Goal: Check status: Check status

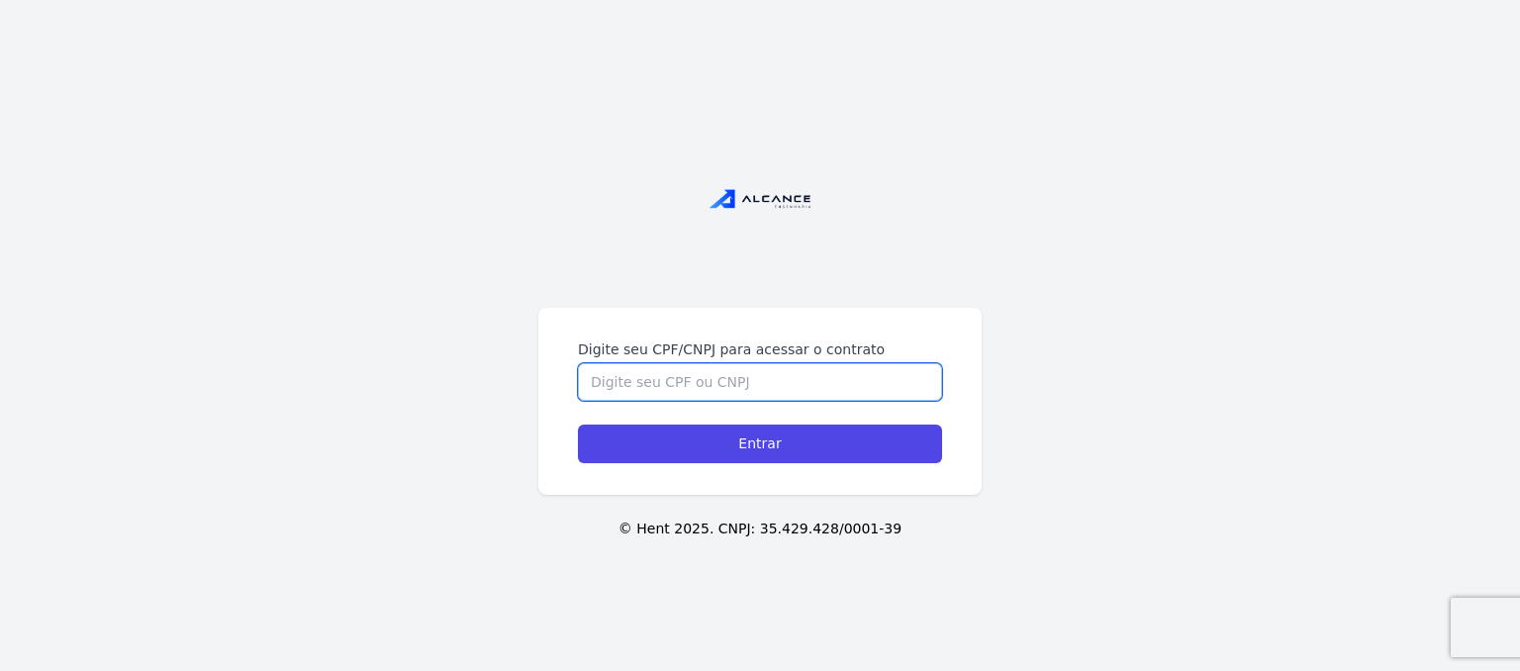
click at [706, 377] on input "Digite seu CPF/CNPJ para acessar o contrato" at bounding box center [760, 382] width 364 height 38
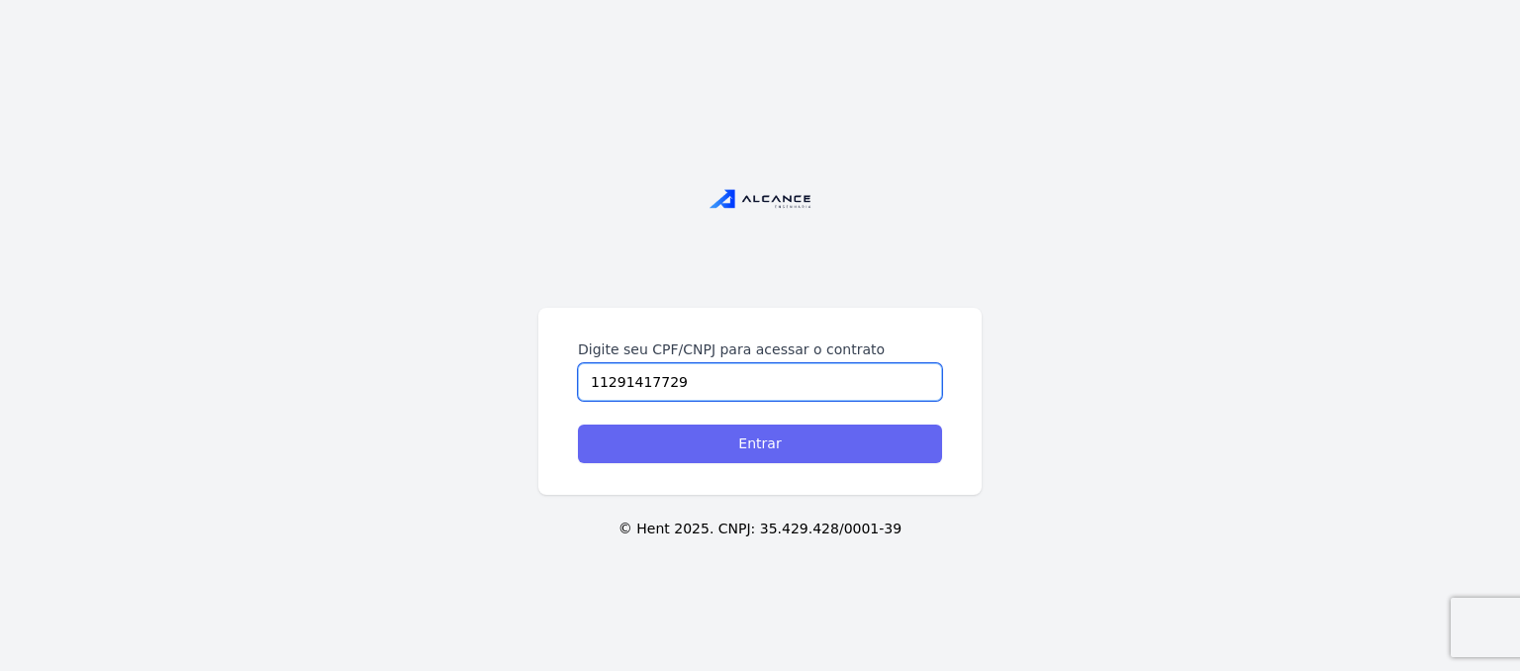
type input "11291417729"
click at [746, 434] on input "Entrar" at bounding box center [760, 443] width 364 height 39
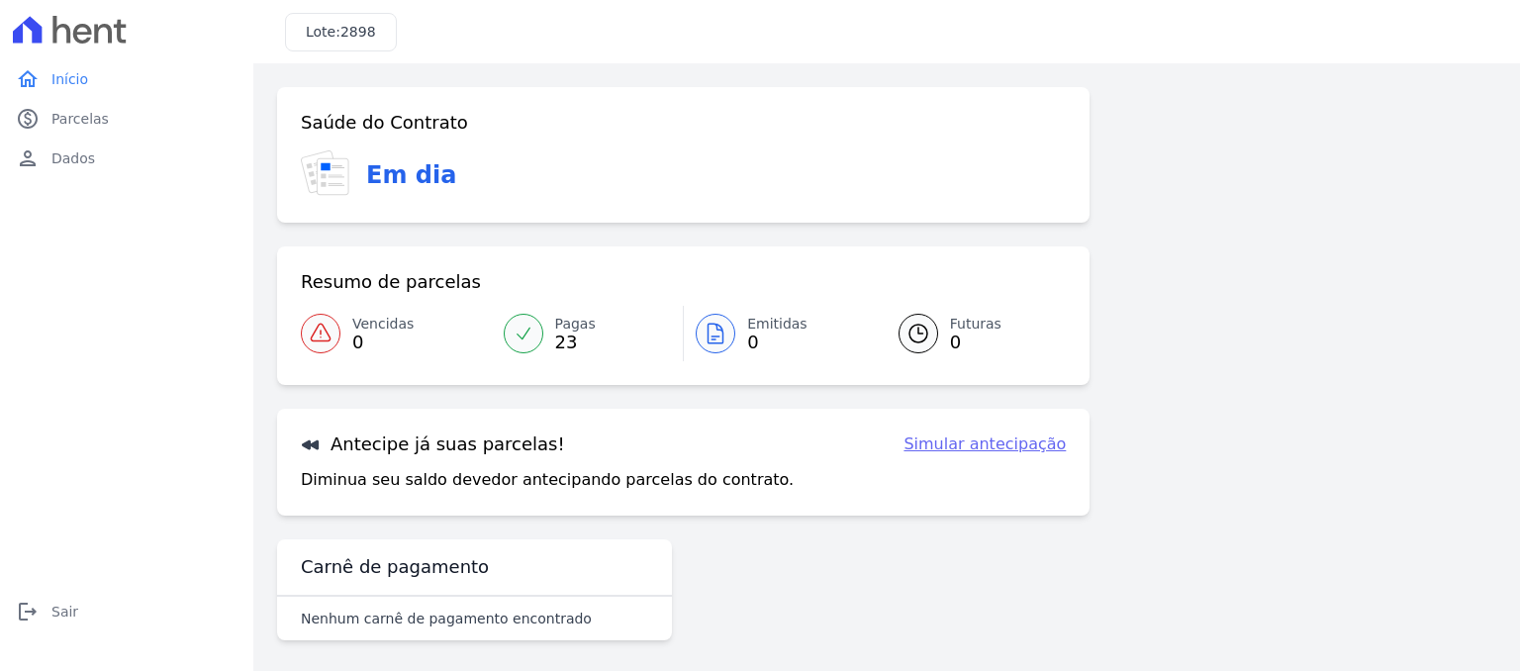
click at [714, 327] on icon at bounding box center [715, 334] width 24 height 24
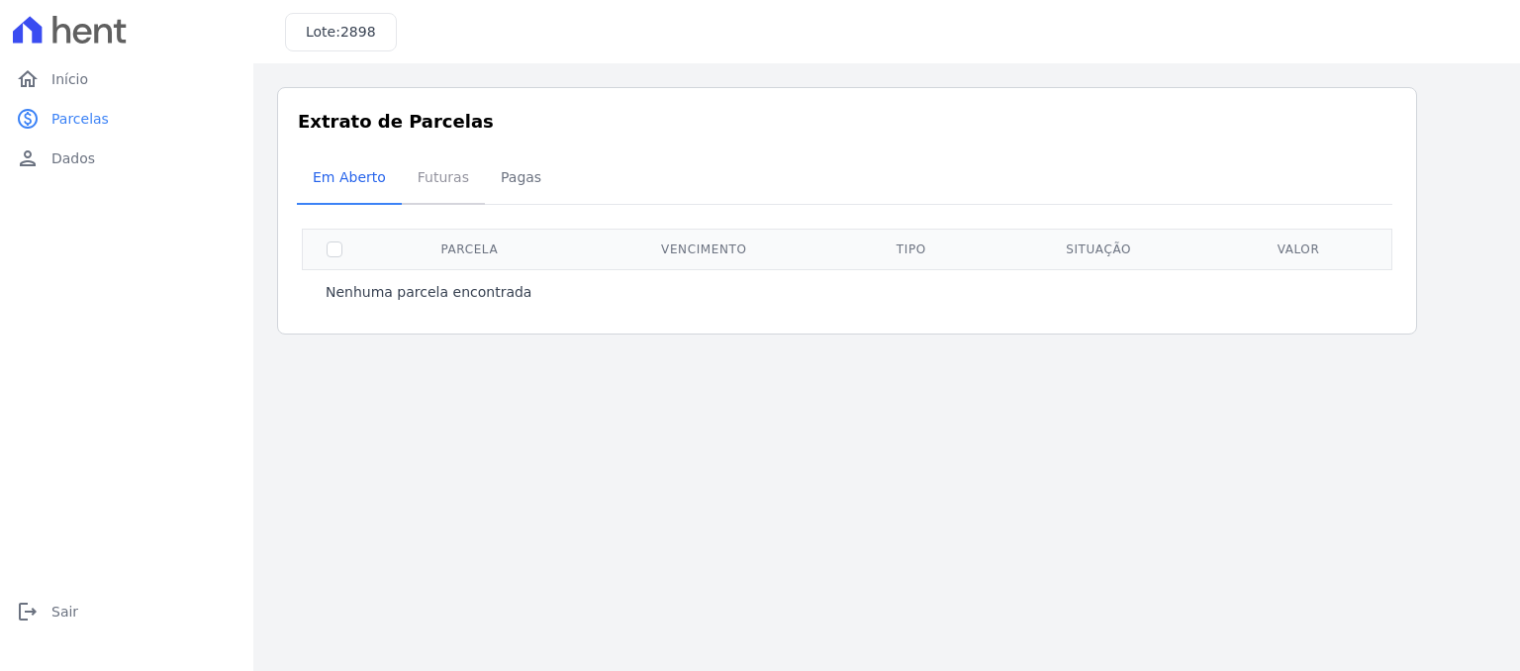
click at [430, 177] on span "Futuras" at bounding box center [443, 177] width 75 height 40
click at [499, 184] on span "Pagas" at bounding box center [521, 177] width 64 height 40
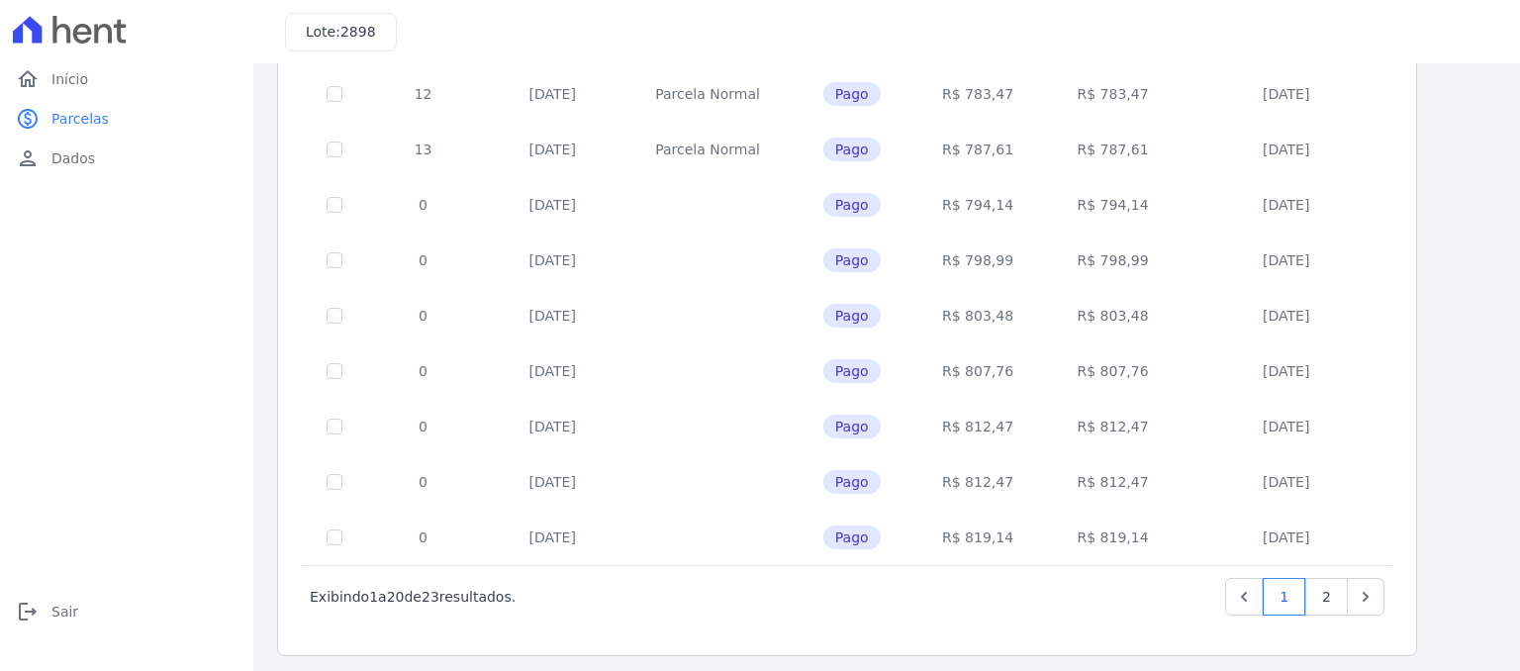
scroll to position [819, 0]
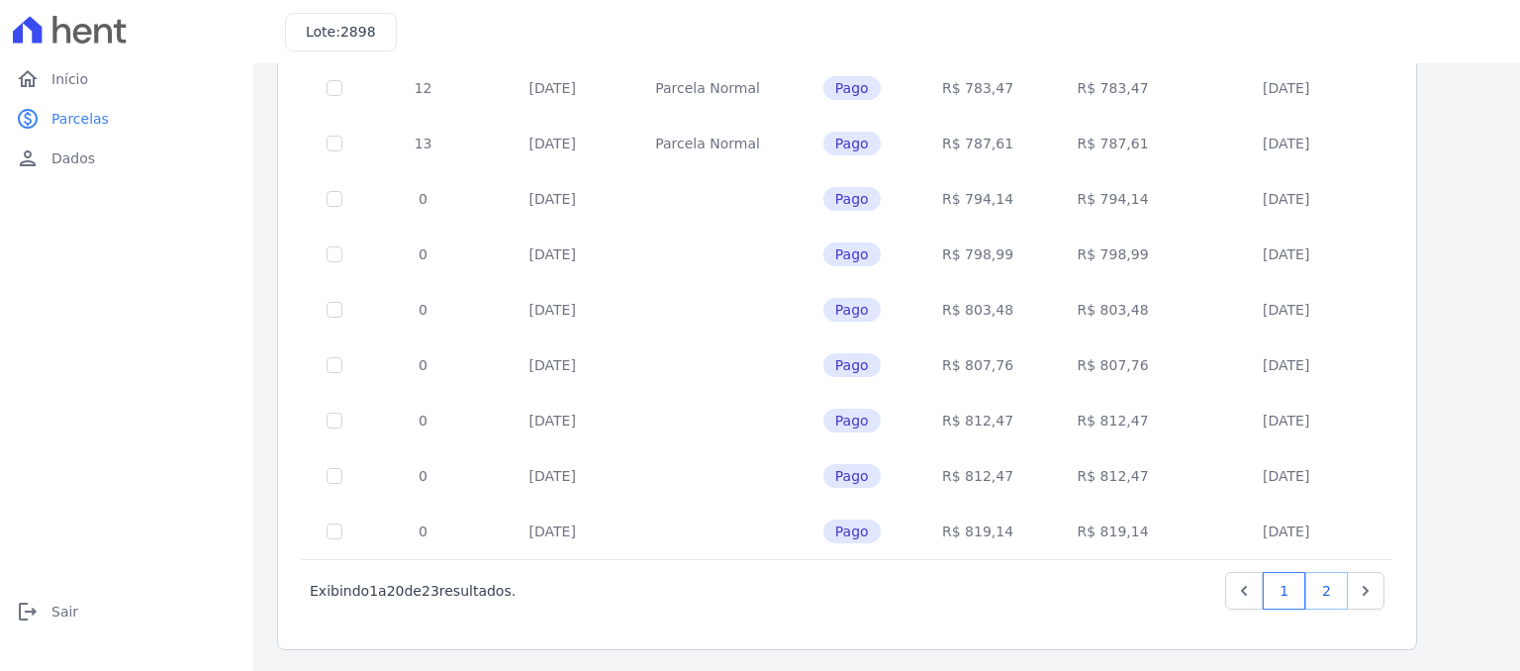
click at [1329, 591] on link "2" at bounding box center [1326, 591] width 43 height 38
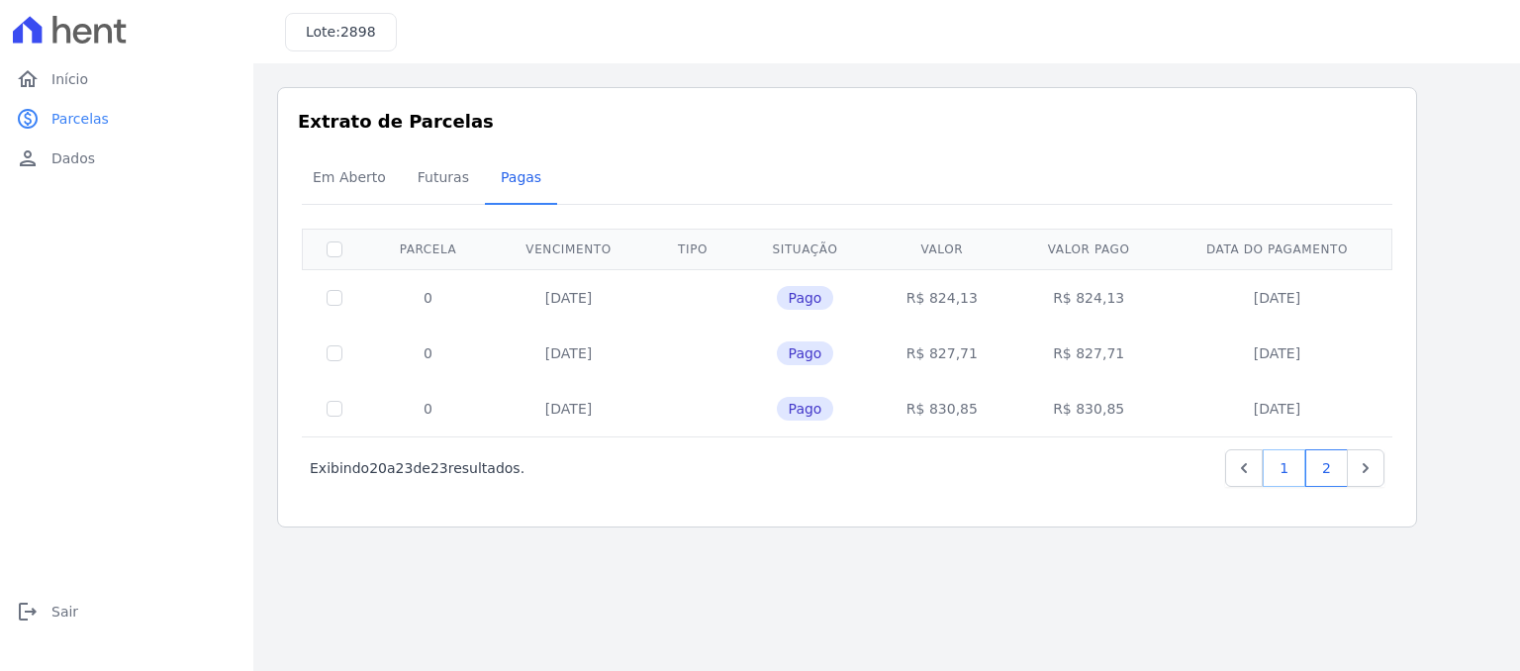
click at [1286, 475] on link "1" at bounding box center [1283, 468] width 43 height 38
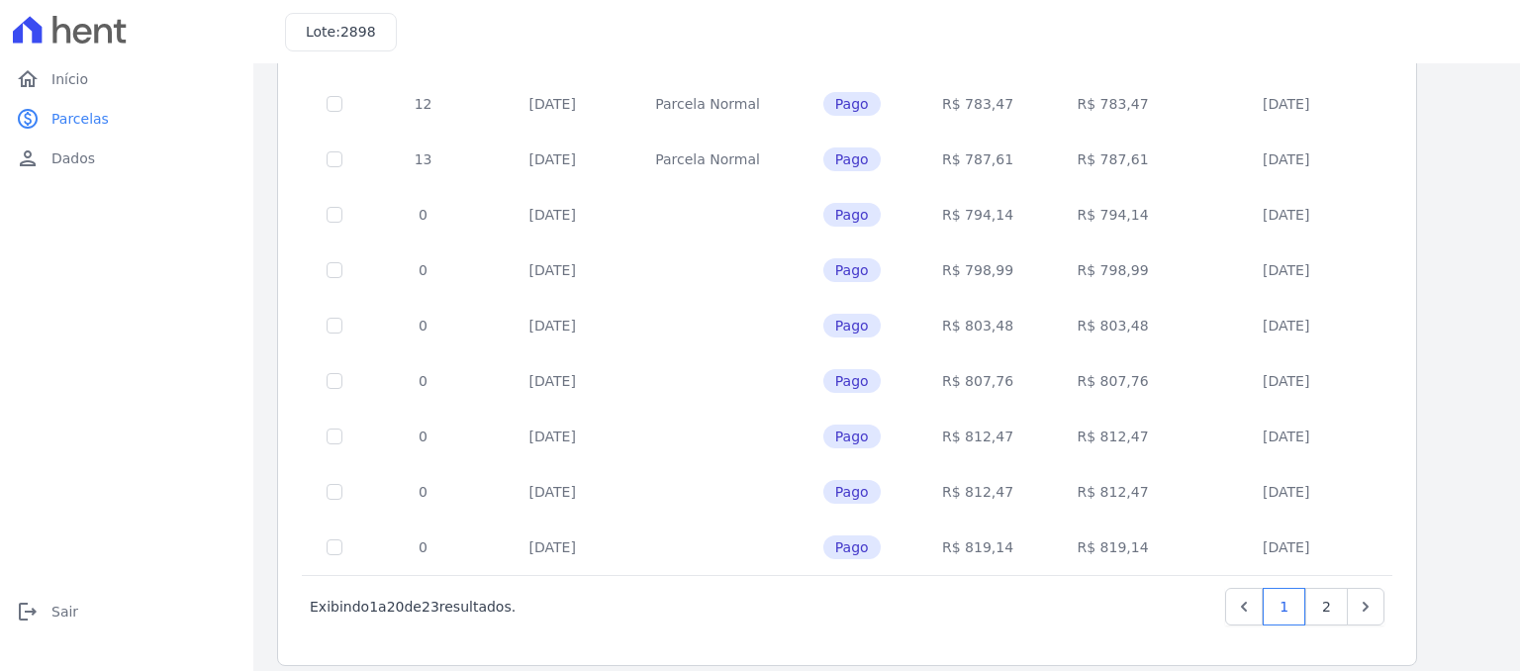
scroll to position [819, 0]
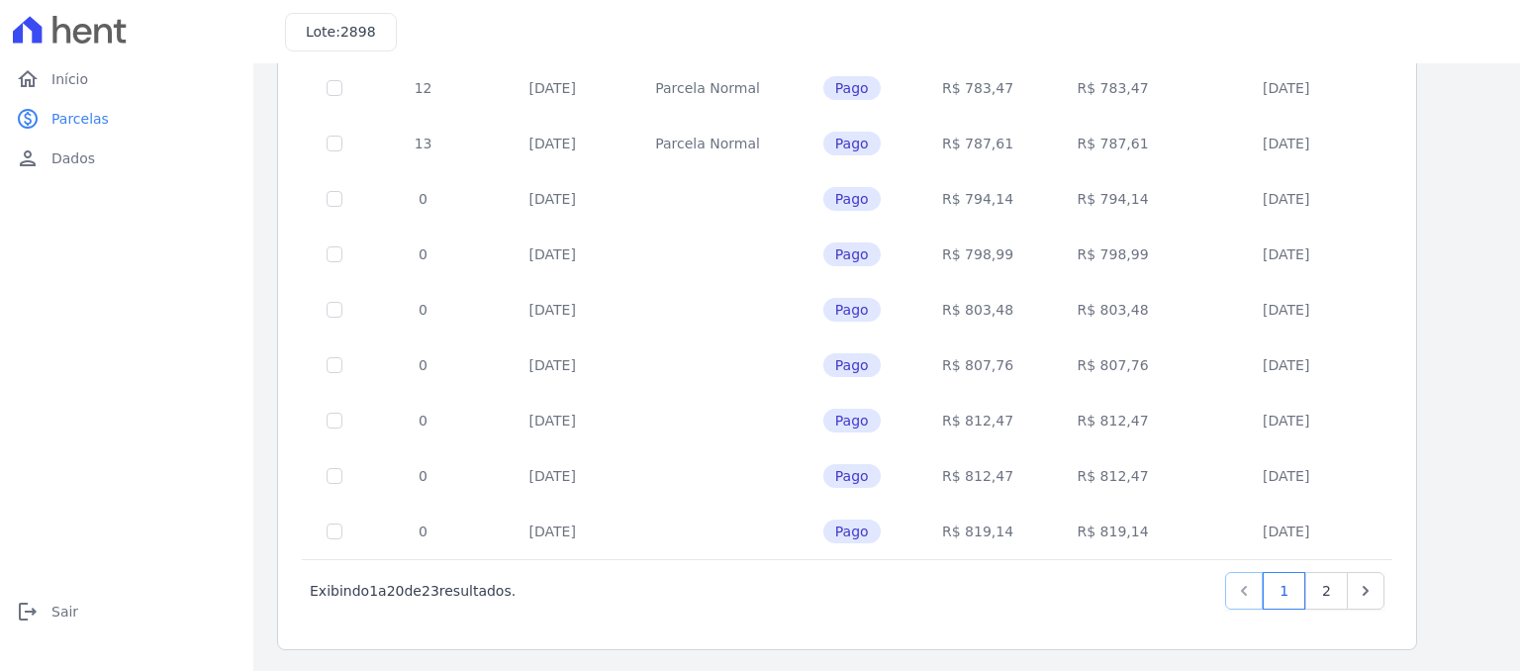
click at [1247, 588] on icon "Previous" at bounding box center [1244, 591] width 6 height 10
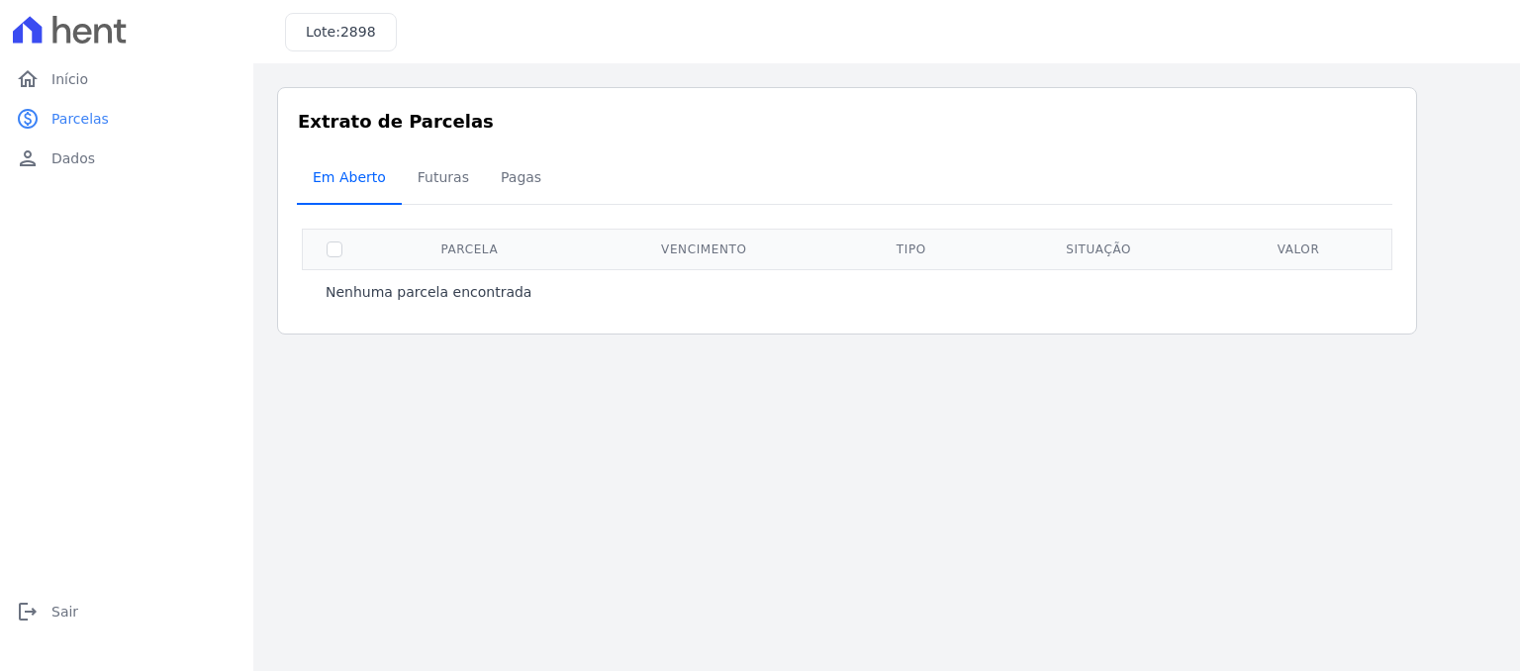
click at [354, 183] on span "Em Aberto" at bounding box center [349, 177] width 97 height 40
click at [336, 244] on input "checkbox" at bounding box center [335, 249] width 16 height 16
click at [329, 241] on input "checkbox" at bounding box center [335, 249] width 16 height 16
checkbox input "false"
click at [49, 78] on link "home Início" at bounding box center [126, 79] width 237 height 40
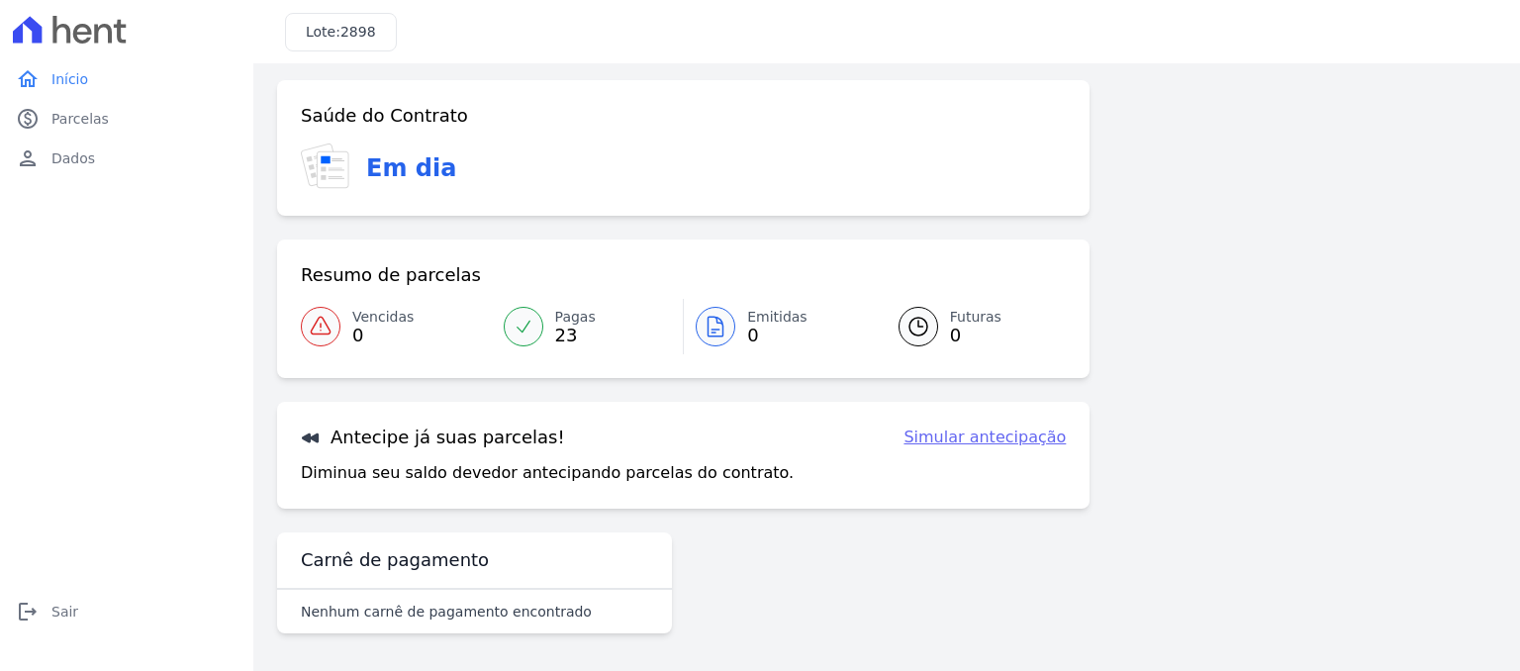
scroll to position [8, 0]
click at [77, 156] on span "Dados" at bounding box center [73, 158] width 44 height 20
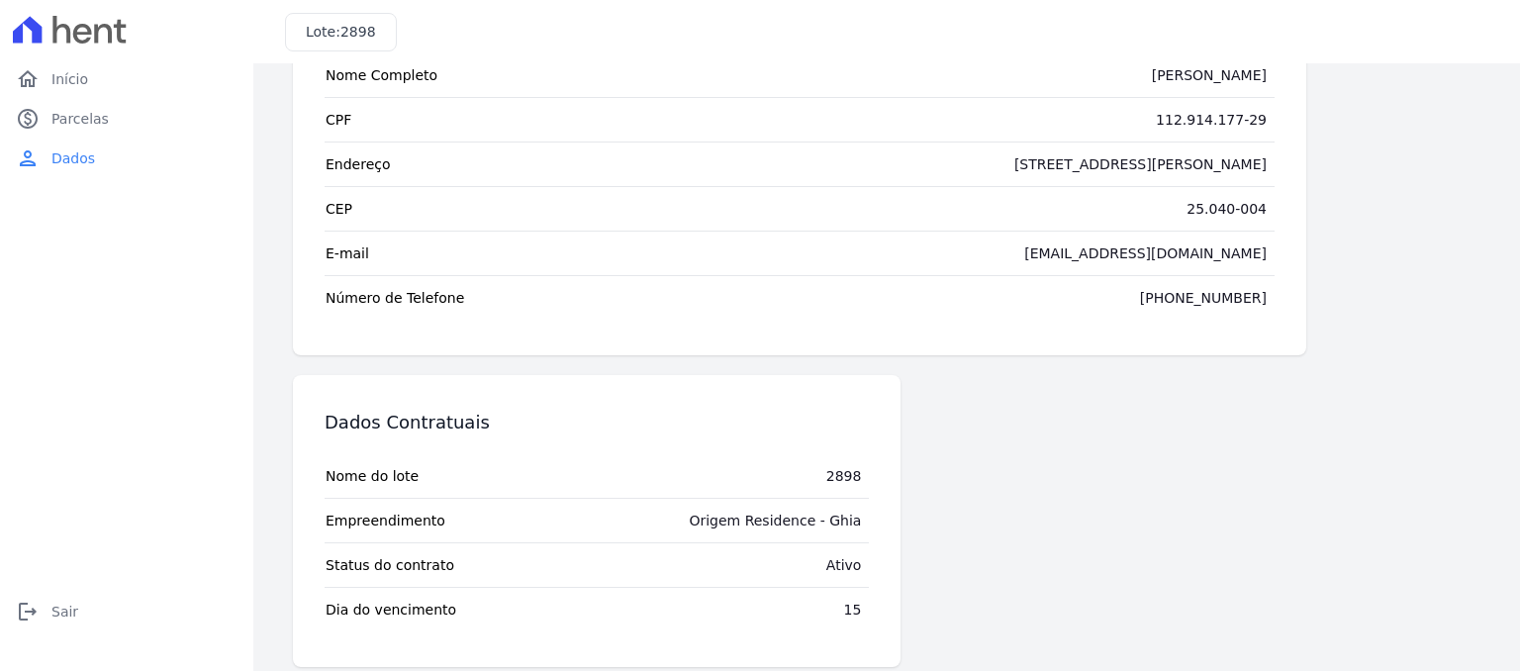
scroll to position [140, 0]
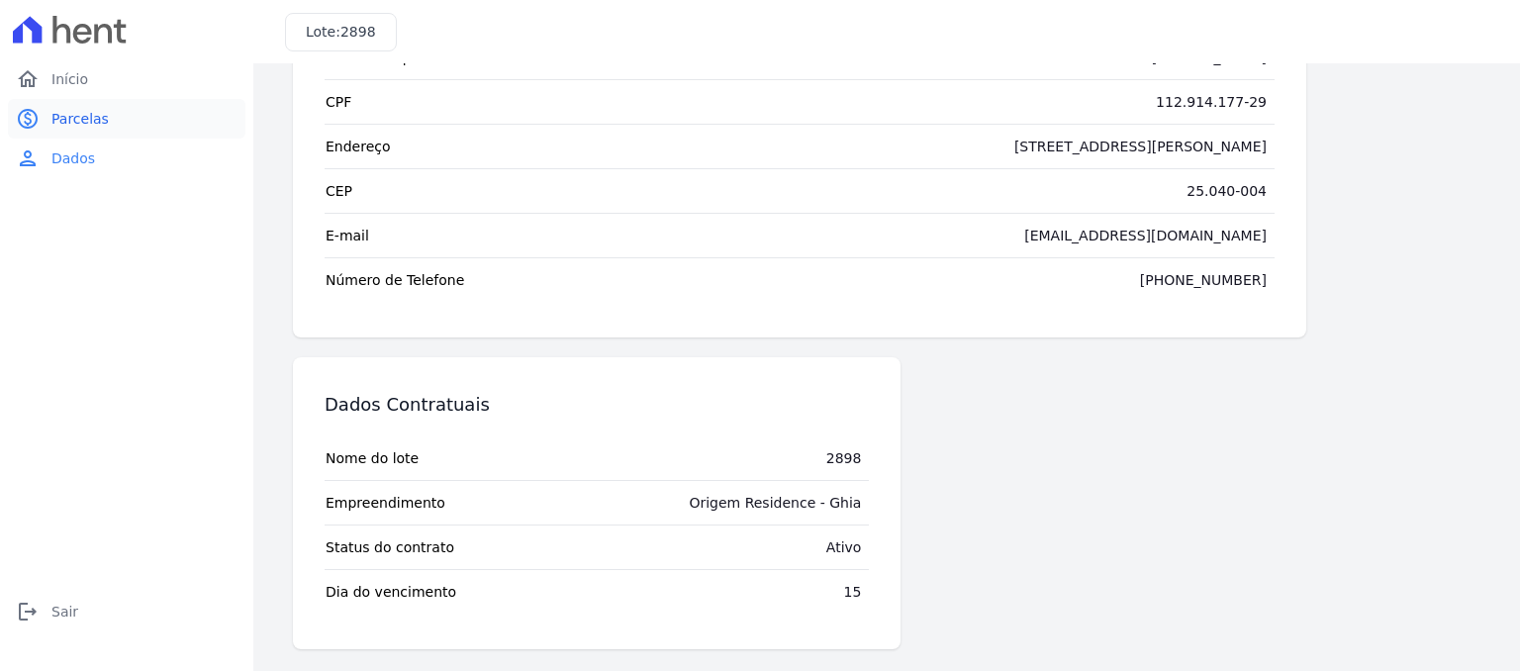
click at [90, 125] on span "Parcelas" at bounding box center [79, 119] width 57 height 20
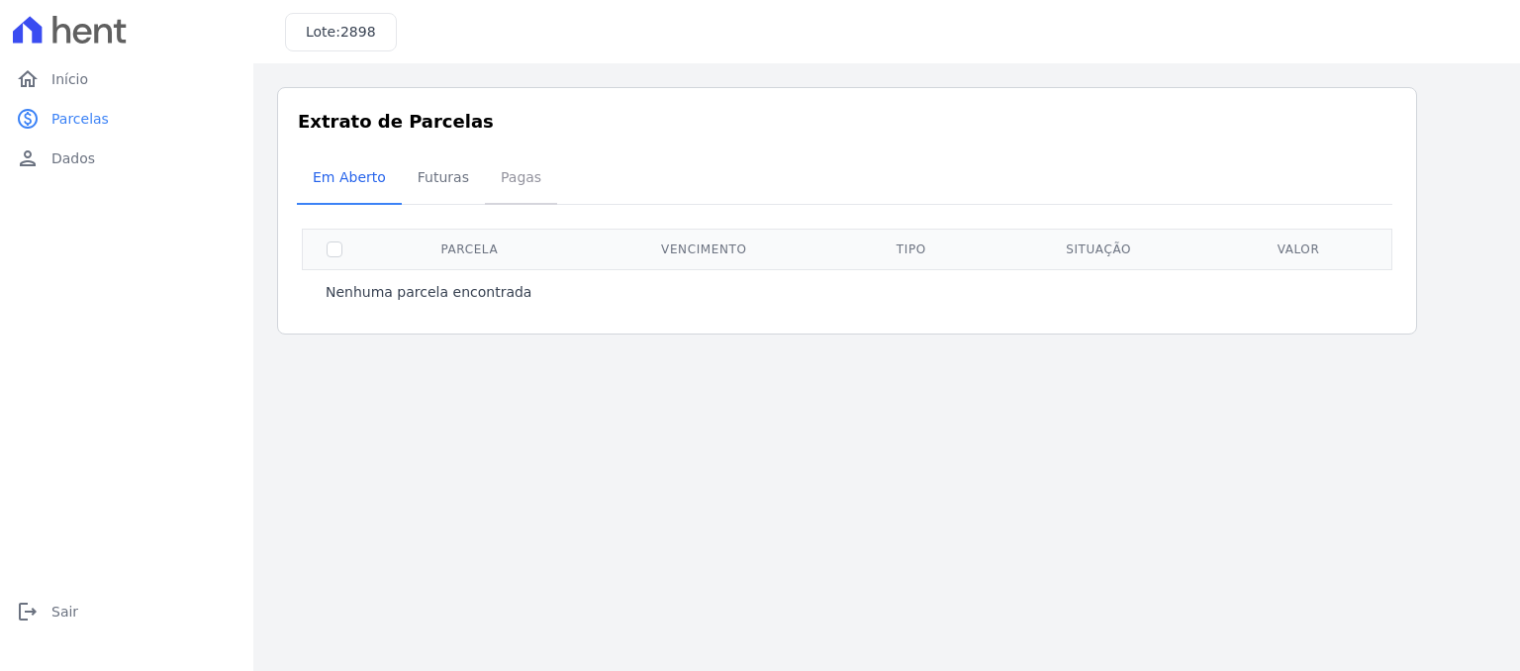
click at [493, 180] on span "Pagas" at bounding box center [521, 177] width 64 height 40
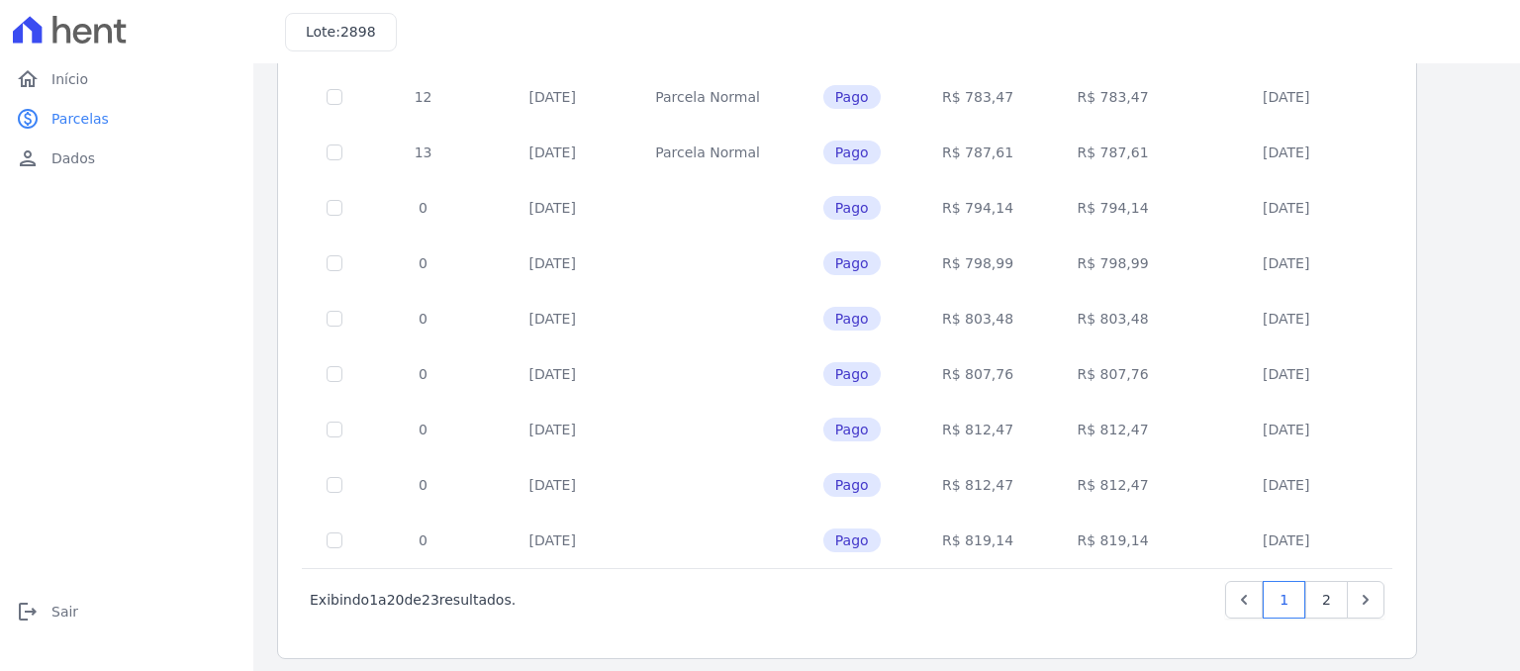
scroll to position [819, 0]
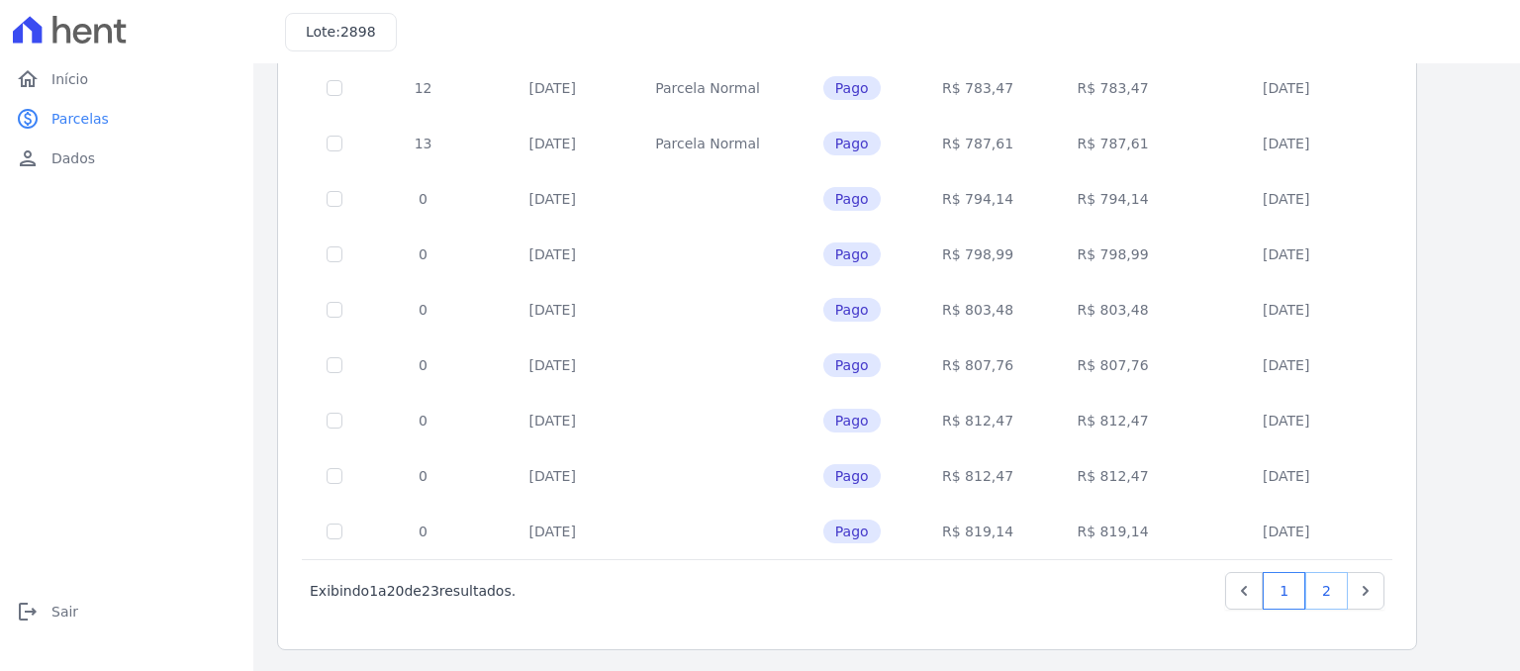
click at [1326, 589] on link "2" at bounding box center [1326, 591] width 43 height 38
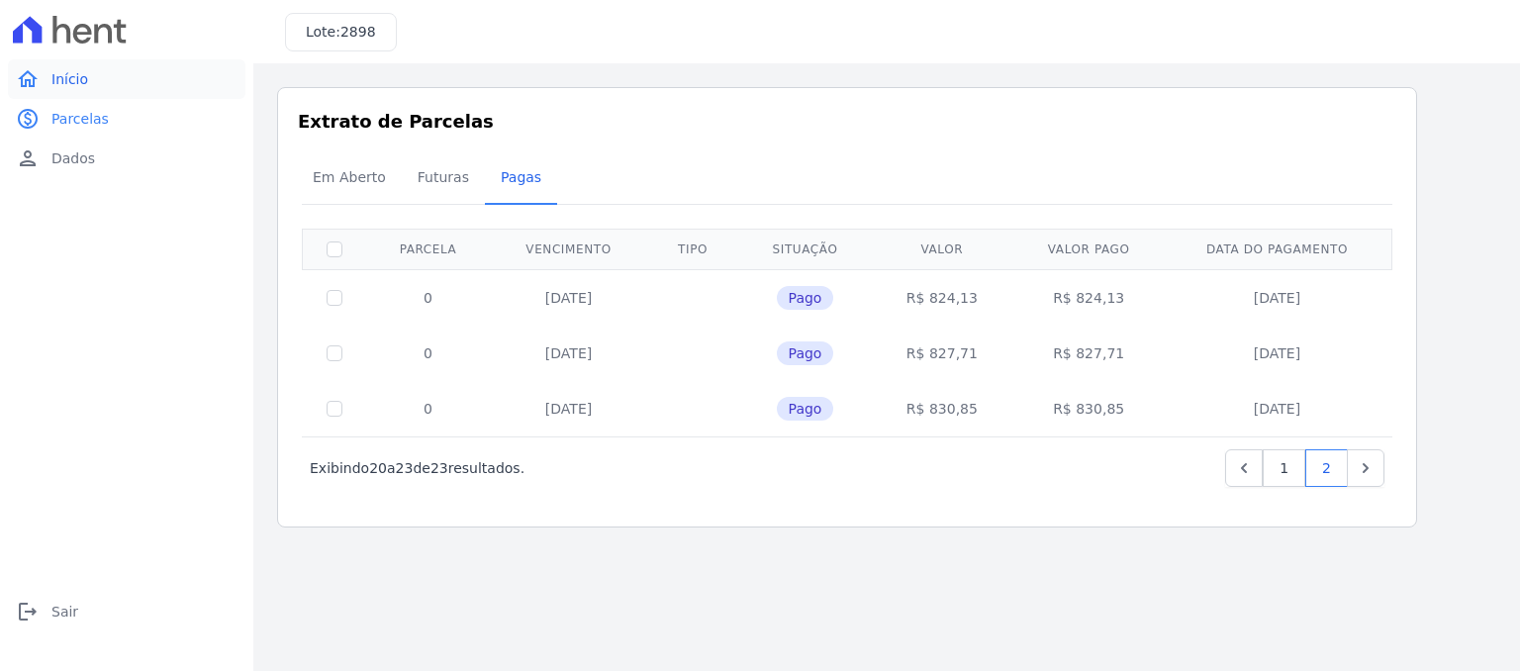
click at [77, 79] on span "Início" at bounding box center [69, 79] width 37 height 20
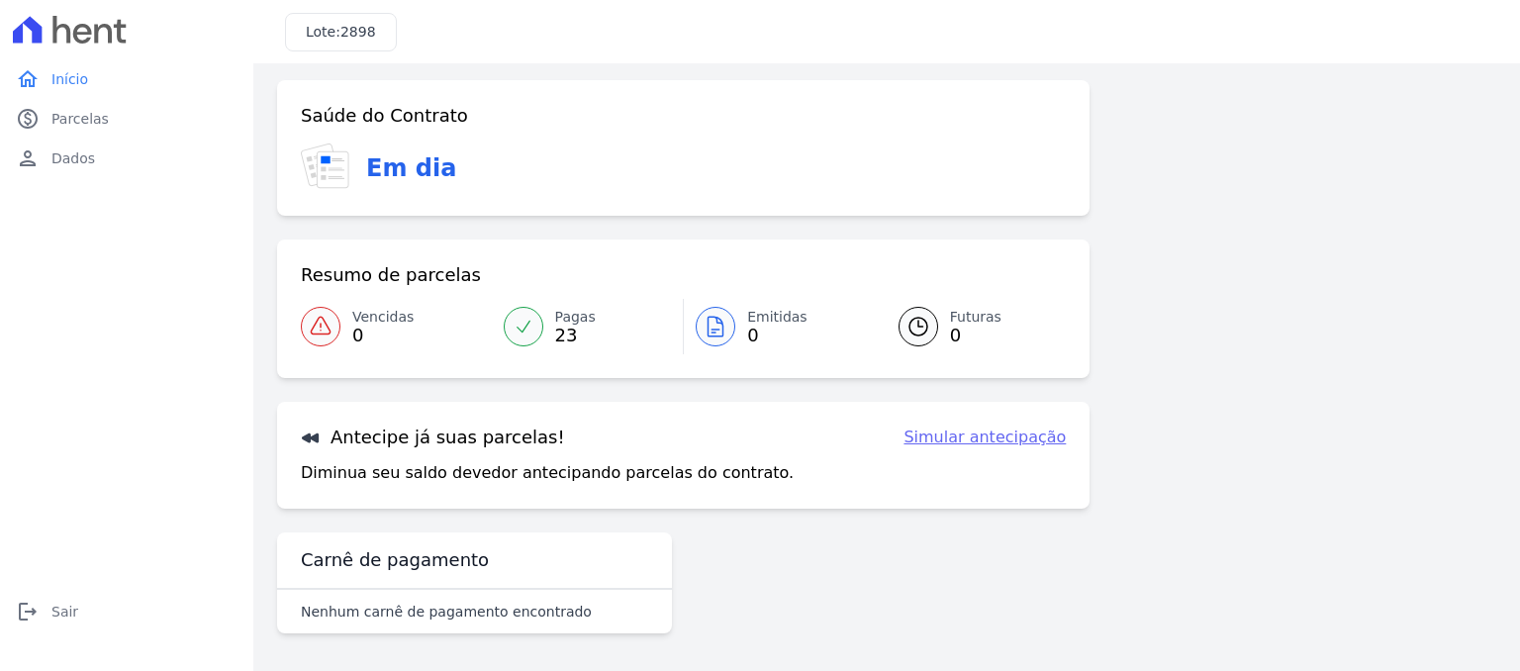
scroll to position [8, 0]
click at [395, 566] on h3 "Carnê de pagamento" at bounding box center [395, 559] width 188 height 24
click at [986, 438] on link "Simular antecipação" at bounding box center [984, 436] width 162 height 24
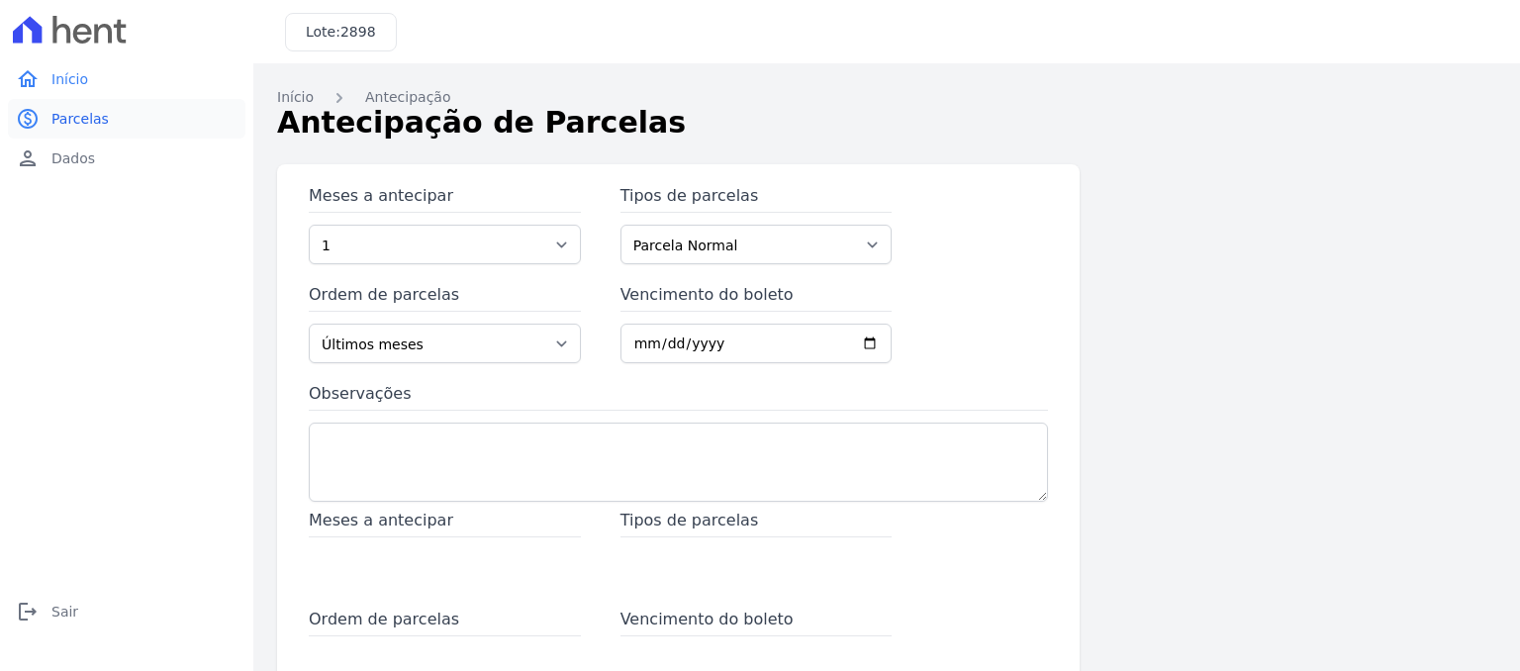
click at [86, 122] on span "Parcelas" at bounding box center [79, 119] width 57 height 20
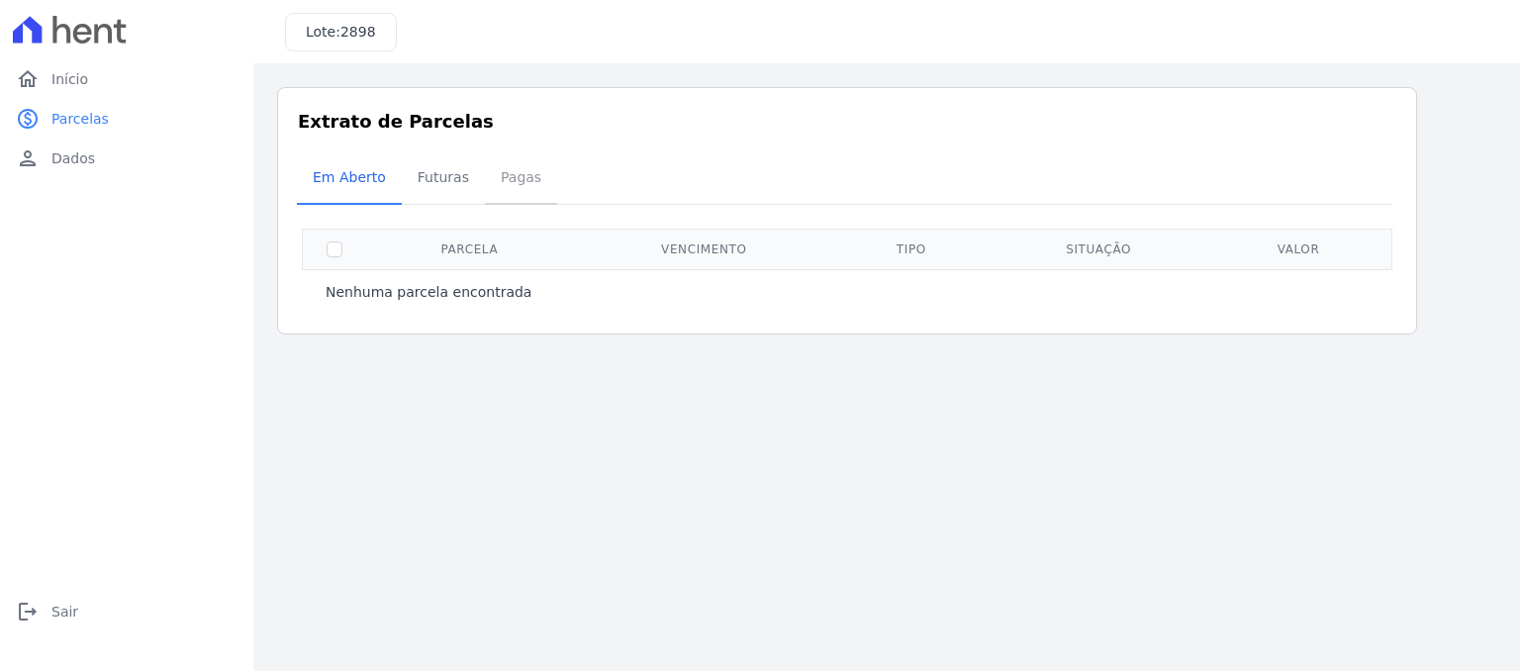
click at [513, 181] on span "Pagas" at bounding box center [521, 177] width 64 height 40
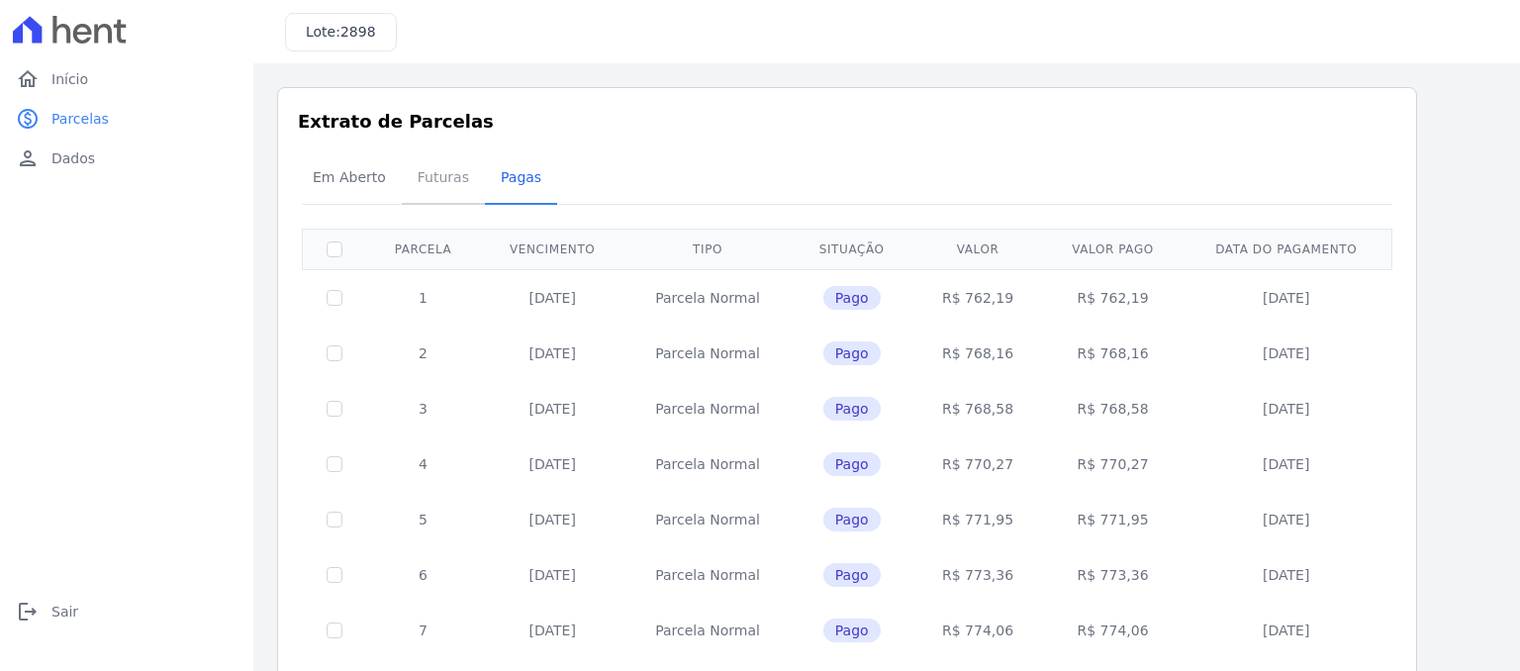
click at [444, 179] on span "Futuras" at bounding box center [443, 177] width 75 height 40
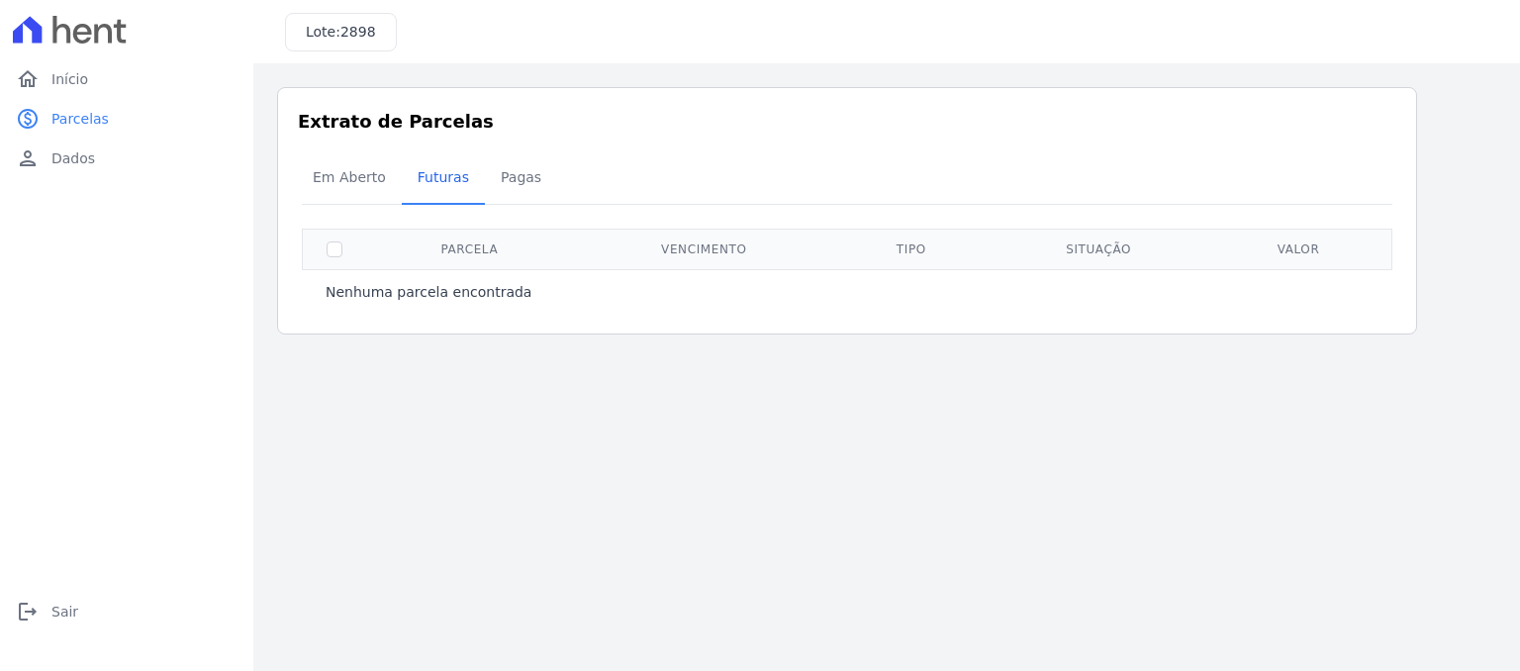
click at [325, 251] on th at bounding box center [335, 249] width 64 height 41
click at [330, 247] on input "checkbox" at bounding box center [335, 249] width 16 height 16
checkbox input "true"
click at [325, 247] on th at bounding box center [335, 249] width 64 height 41
click at [360, 171] on span "Em Aberto" at bounding box center [349, 177] width 97 height 40
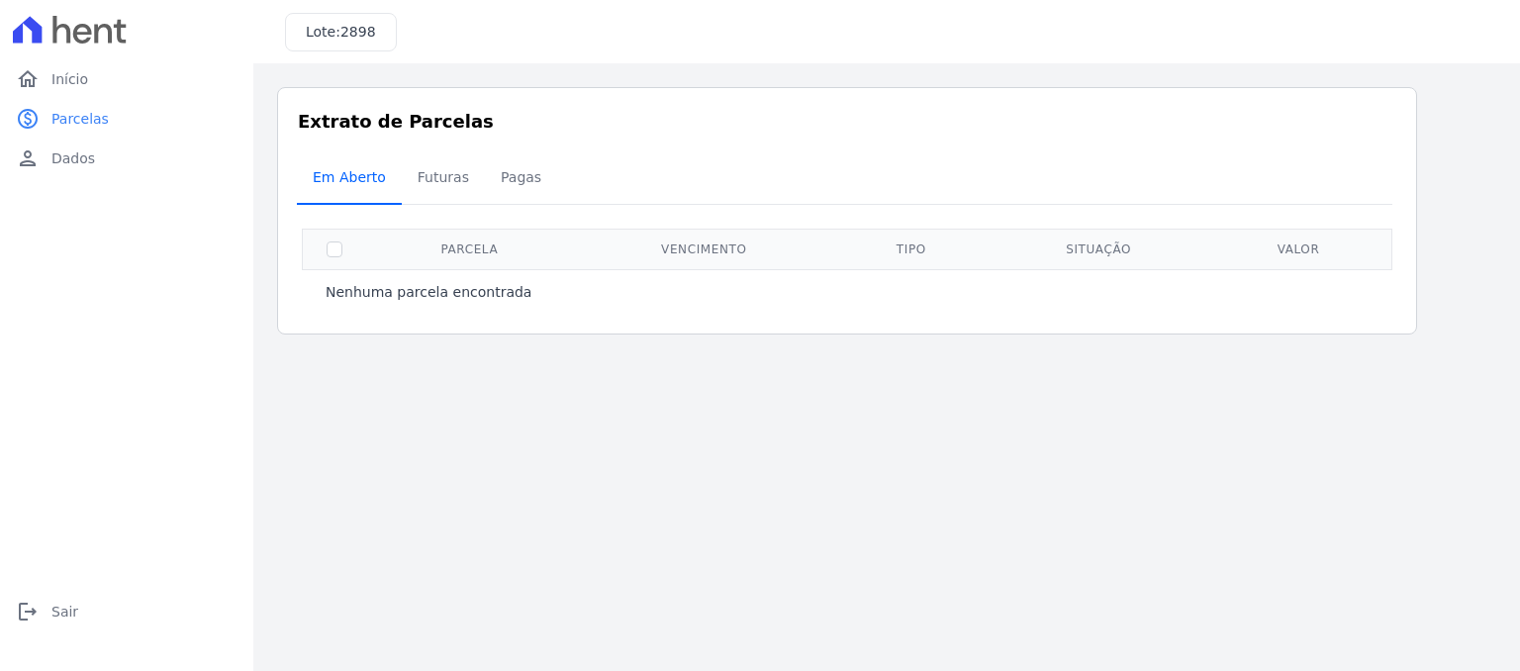
click at [362, 179] on span "Em Aberto" at bounding box center [349, 177] width 97 height 40
